Goal: Task Accomplishment & Management: Complete application form

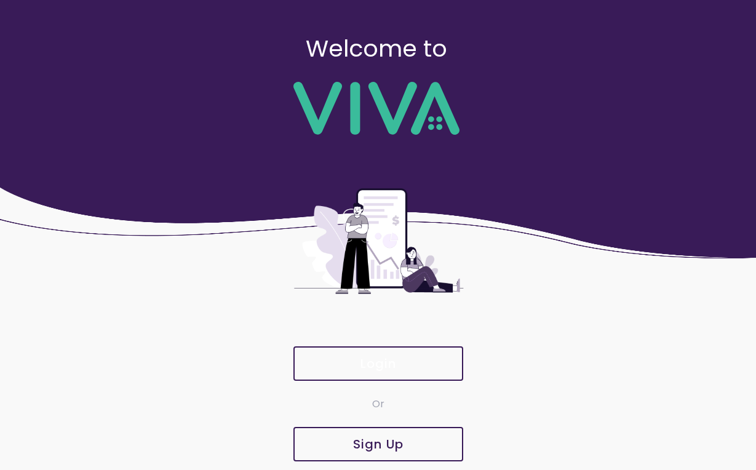
scroll to position [10, 0]
click at [0, 0] on slot "Login" at bounding box center [0, 0] width 0 height 0
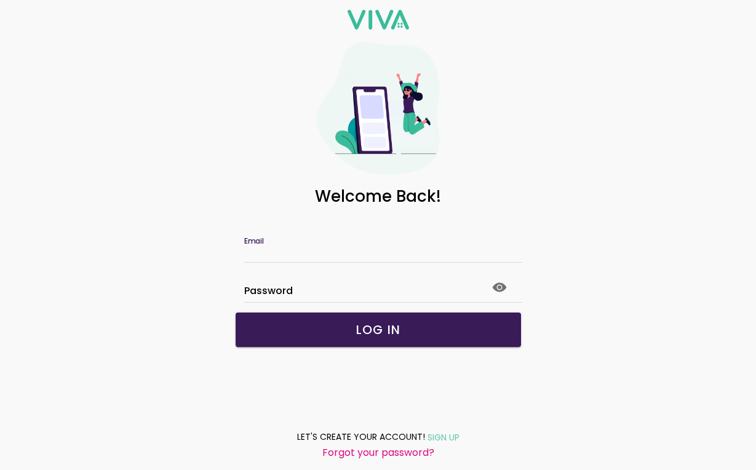
type input "**********"
click button "submit" at bounding box center [0, 0] width 0 height 0
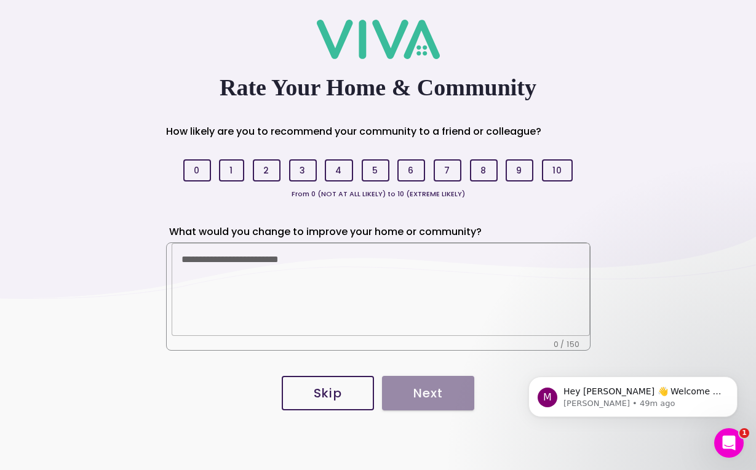
click at [354, 382] on button "Skip" at bounding box center [328, 393] width 92 height 34
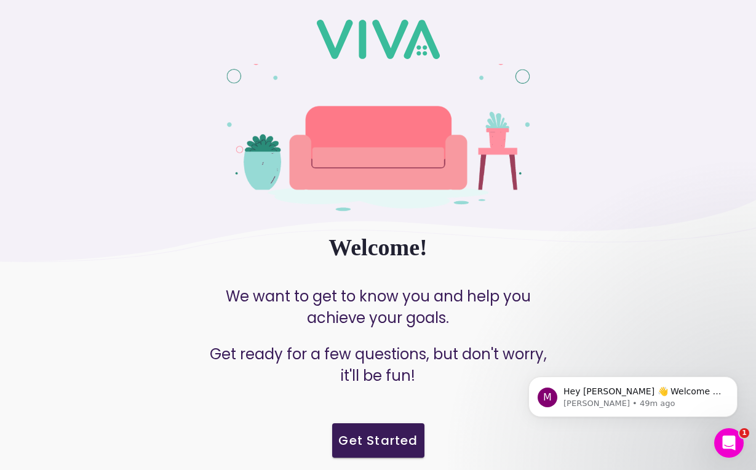
scroll to position [146, 0]
click at [0, 0] on slot "Get Started" at bounding box center [0, 0] width 0 height 0
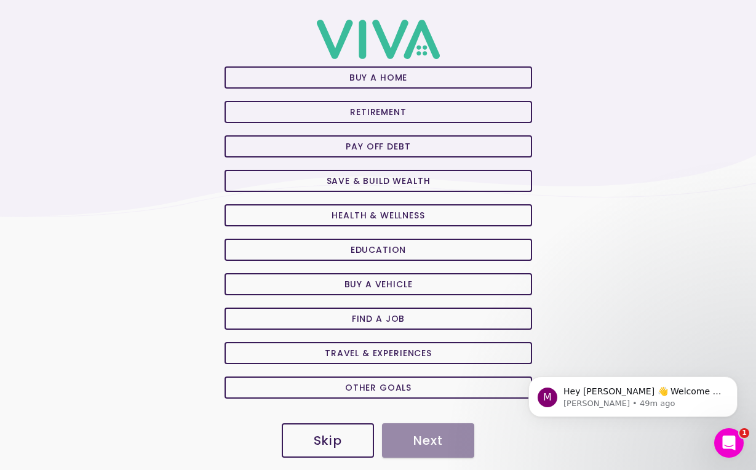
scroll to position [117, 0]
